Goal: Check status: Check status

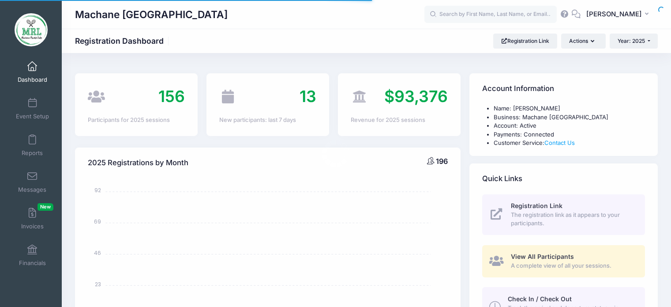
select select
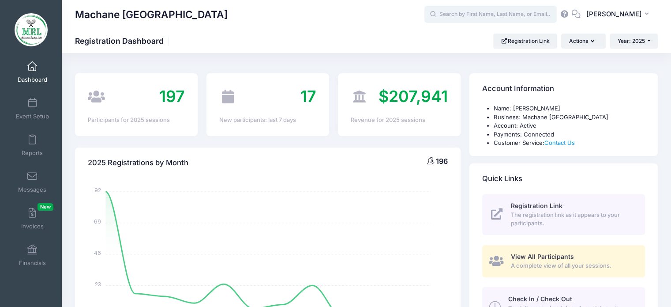
click at [451, 15] on input "text" at bounding box center [490, 15] width 132 height 18
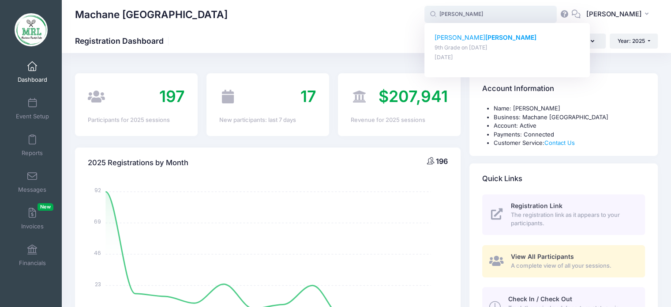
click at [485, 41] on strong "Schuster" at bounding box center [510, 37] width 51 height 7
type input "Gitty Schuster (9th Grade, Aug-14, 2025)"
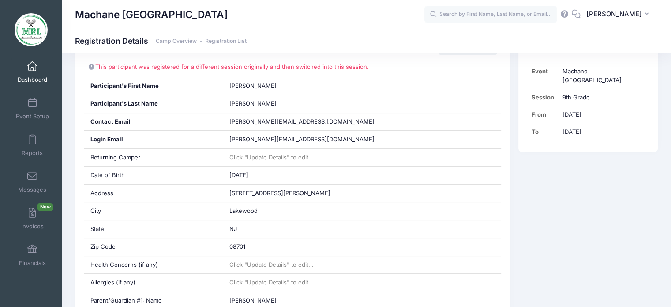
scroll to position [90, 0]
